Goal: Check status: Check status

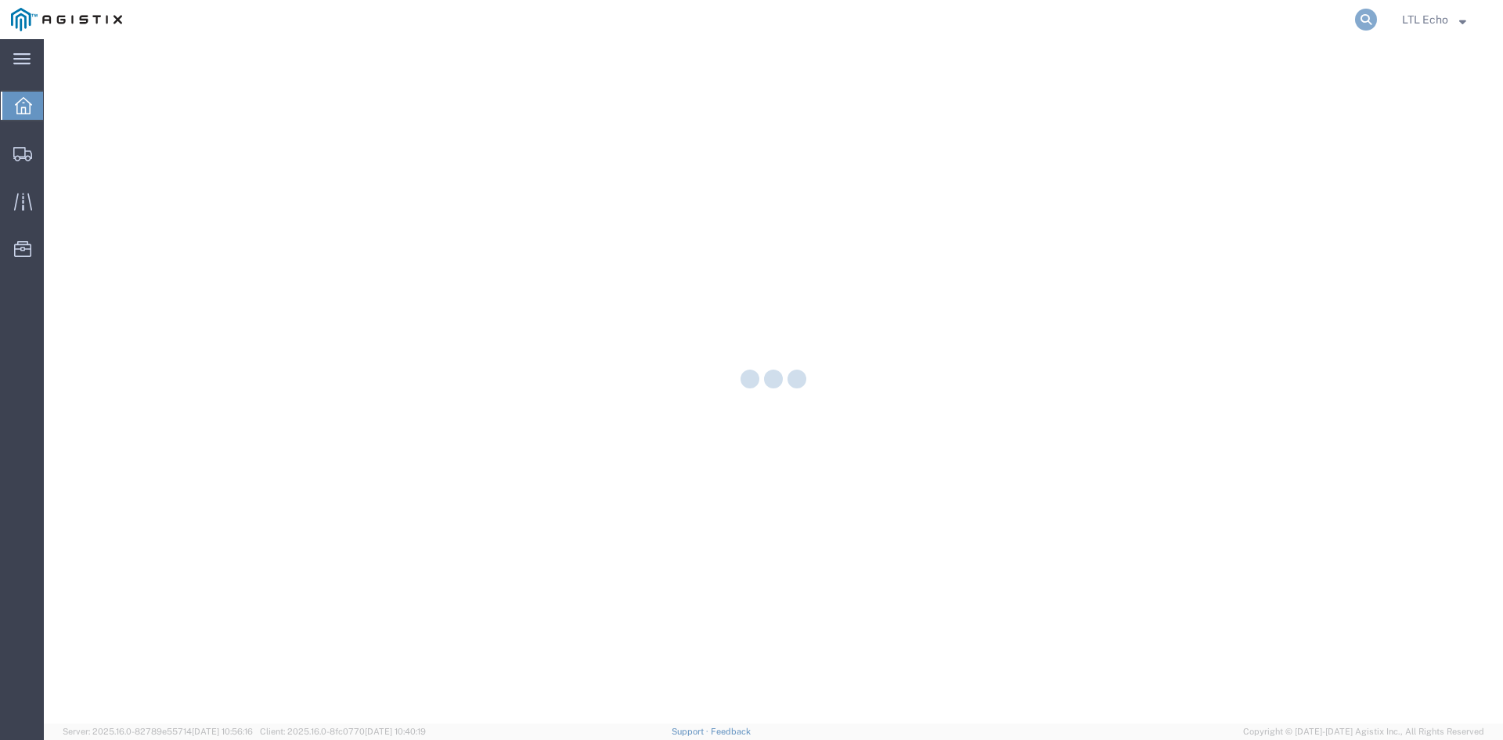
drag, startPoint x: 0, startPoint y: 0, endPoint x: 1363, endPoint y: 13, distance: 1363.5
click at [1363, 13] on icon at bounding box center [1366, 20] width 22 height 22
click at [1219, 30] on input "search" at bounding box center [1117, 20] width 476 height 38
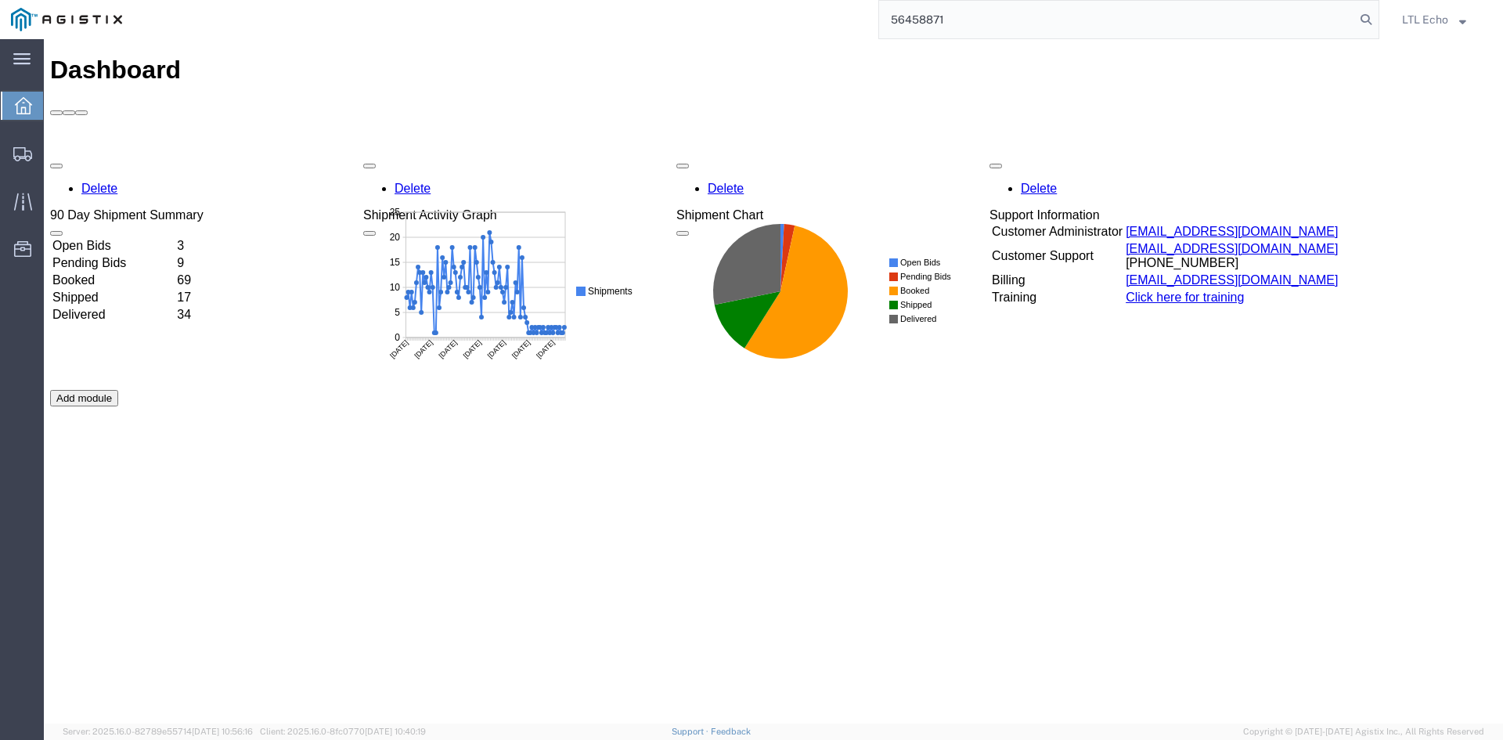
type input "56458871"
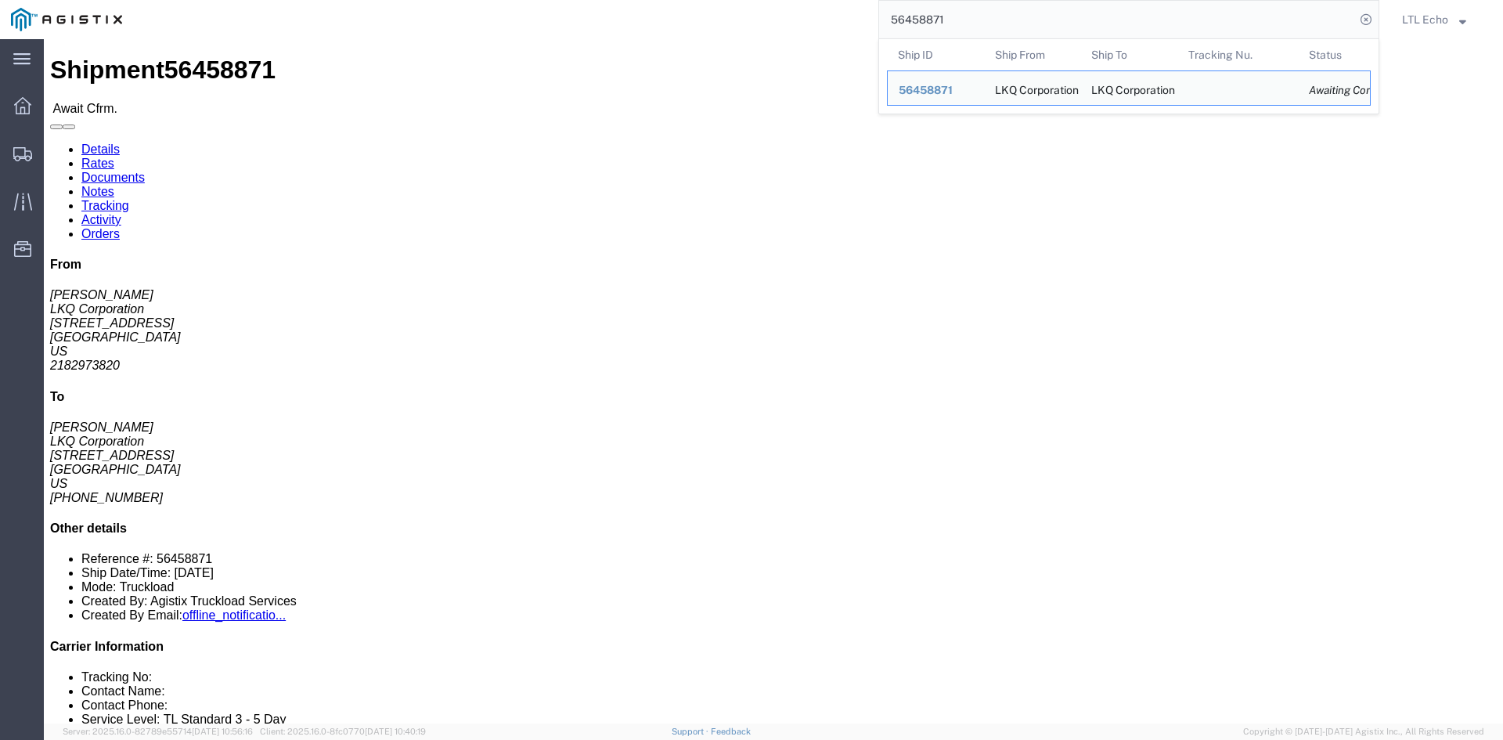
click link "Rates"
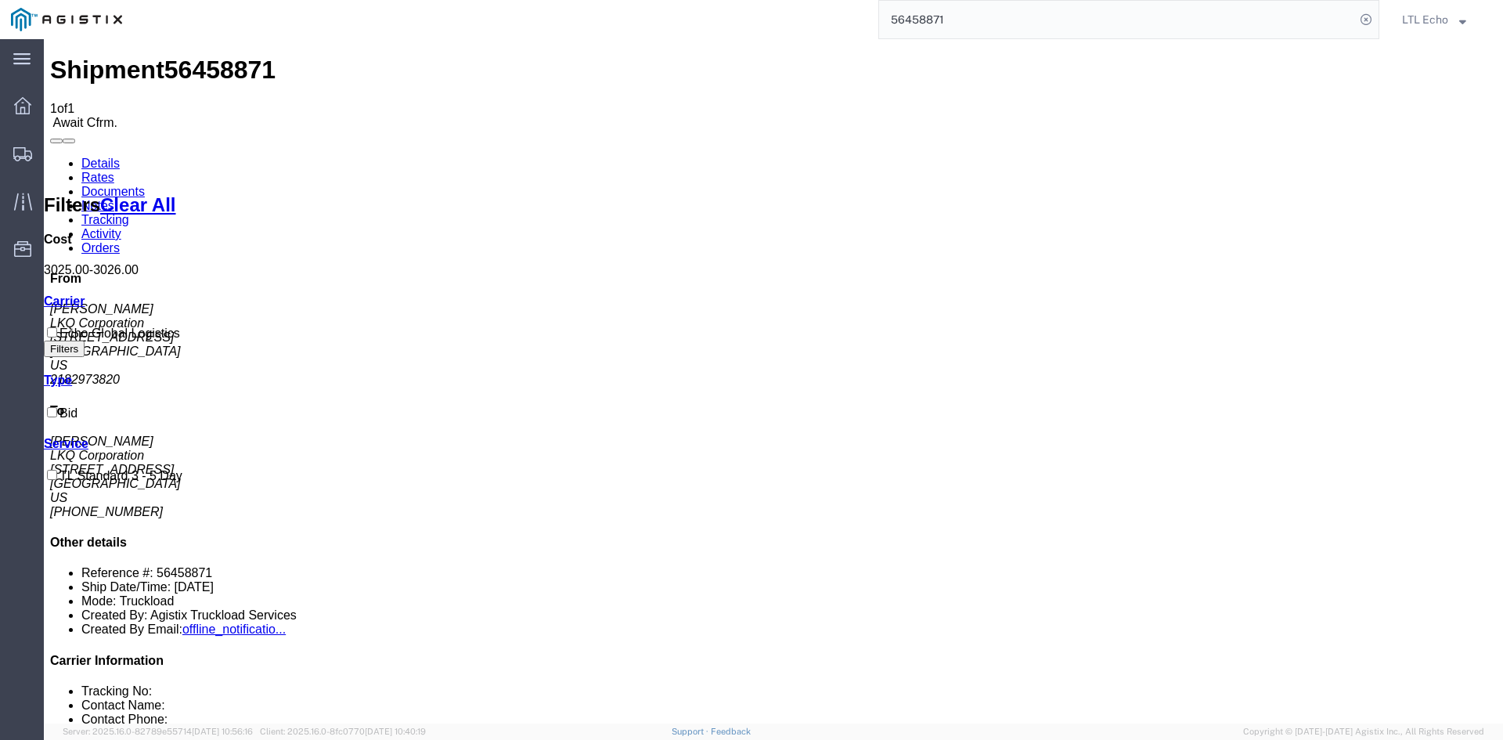
click at [95, 157] on link "Details" at bounding box center [100, 163] width 38 height 13
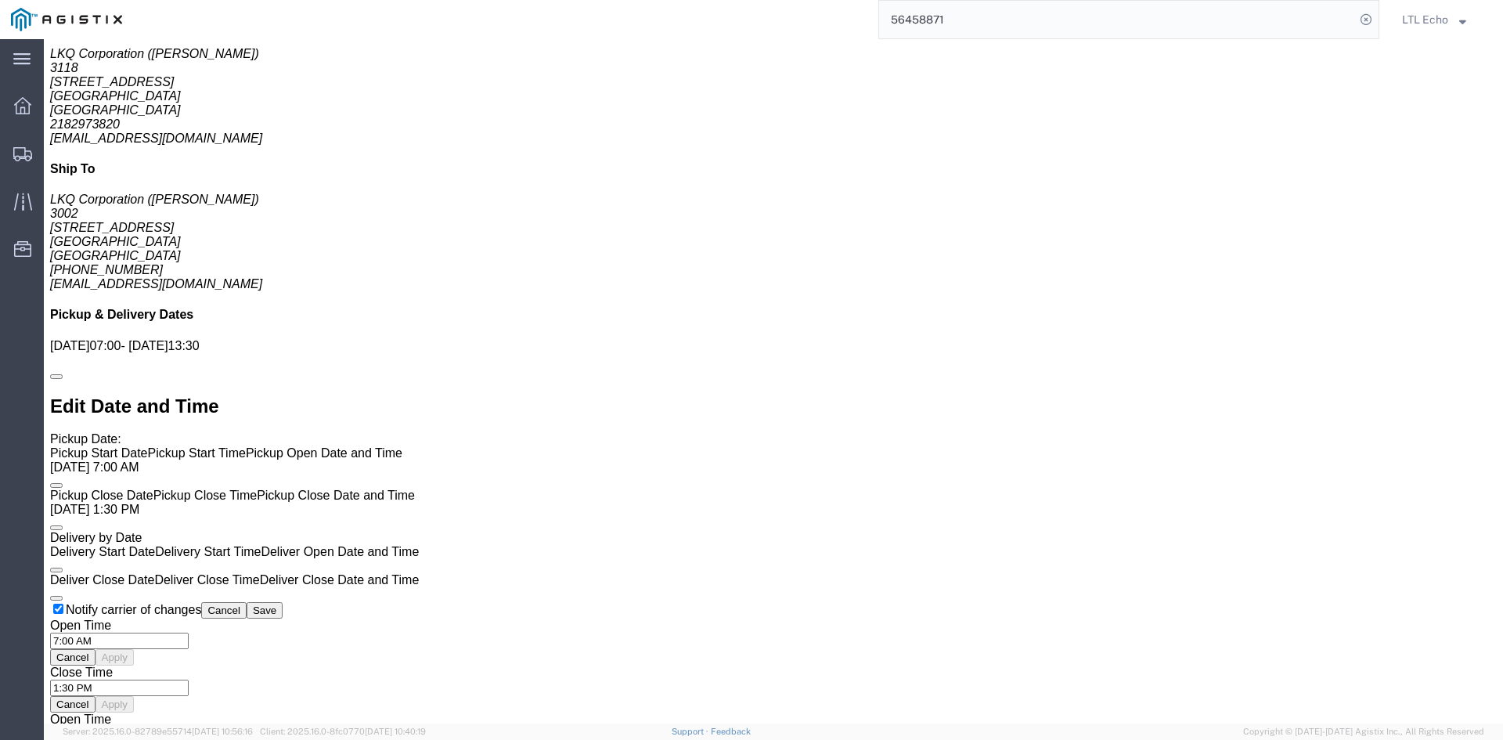
scroll to position [1046, 0]
